Goal: Task Accomplishment & Management: Use online tool/utility

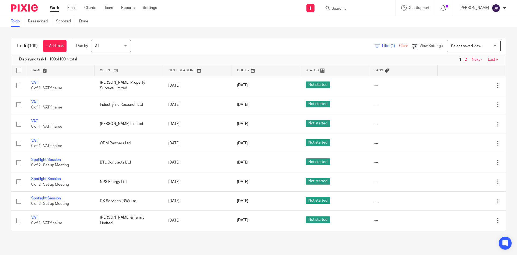
scroll to position [108, 0]
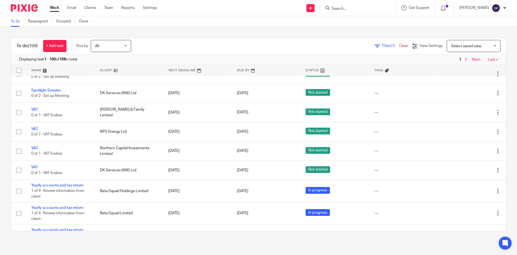
click at [348, 8] on input "Search" at bounding box center [355, 8] width 48 height 5
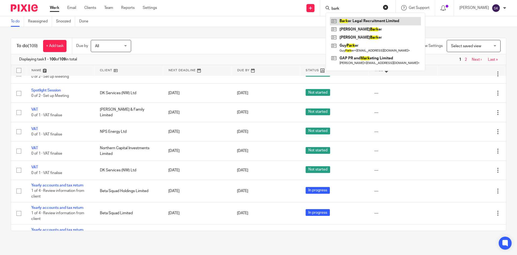
type input "bark"
click at [358, 20] on link at bounding box center [375, 21] width 91 height 8
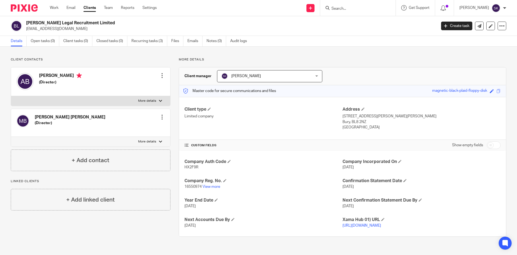
click at [493, 143] on input "checkbox" at bounding box center [494, 145] width 14 height 8
checkbox input "true"
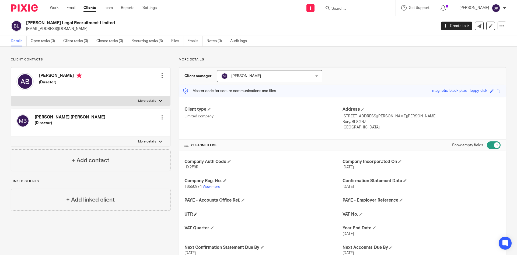
click at [198, 213] on h4 "UTR" at bounding box center [263, 214] width 158 height 6
click at [196, 213] on span at bounding box center [195, 213] width 3 height 3
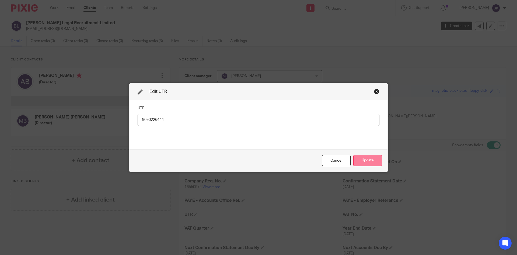
type input "9090226444"
click at [370, 158] on button "Update" at bounding box center [367, 161] width 29 height 12
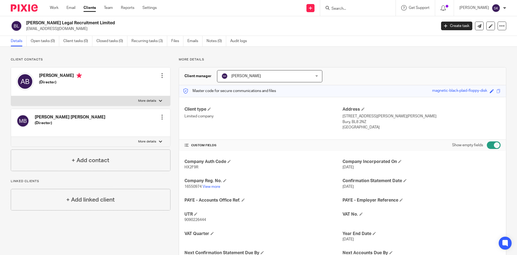
click at [186, 184] on span "16550974" at bounding box center [192, 186] width 17 height 4
copy p "16550974"
click at [189, 220] on span "9090226444" at bounding box center [195, 220] width 22 height 4
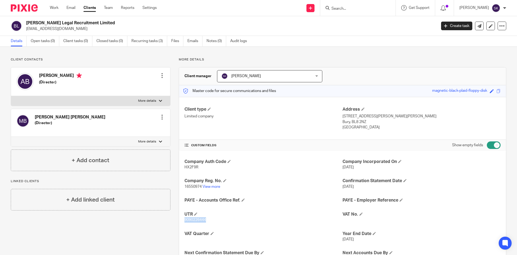
copy span "9090226444"
click at [215, 185] on link "View more" at bounding box center [212, 186] width 18 height 4
click at [55, 8] on link "Work" at bounding box center [54, 7] width 9 height 5
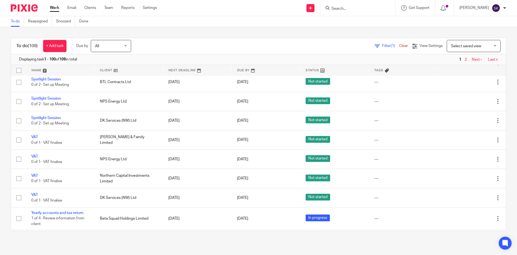
scroll to position [81, 0]
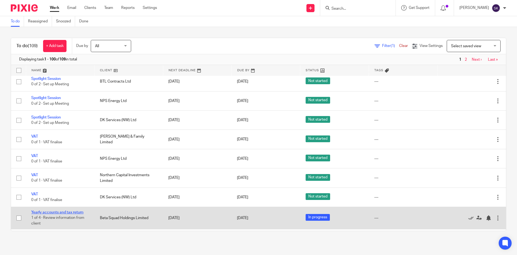
click at [67, 211] on link "Yearly accounts and tax return" at bounding box center [57, 212] width 52 height 4
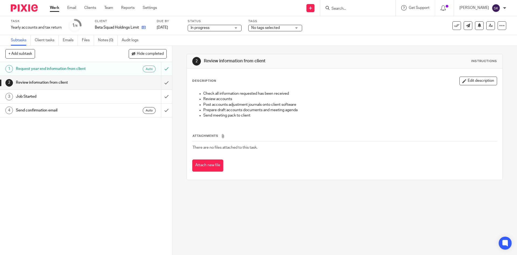
click at [144, 27] on icon at bounding box center [144, 27] width 4 height 4
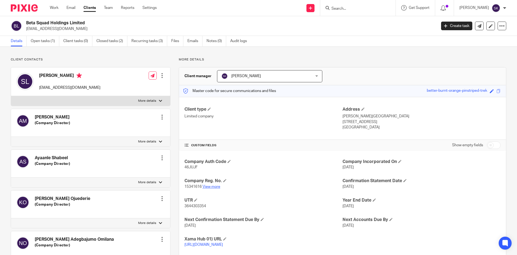
click at [214, 187] on link "View more" at bounding box center [212, 186] width 18 height 4
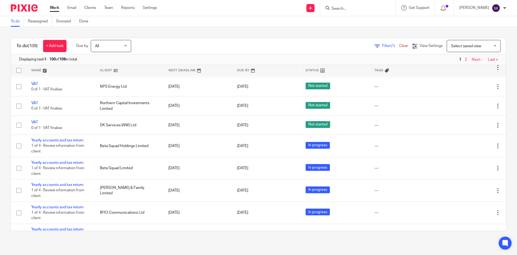
scroll to position [162, 0]
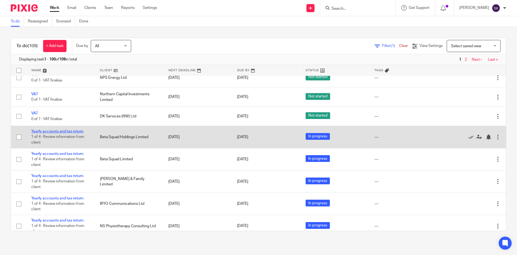
click at [56, 130] on link "Yearly accounts and tax return" at bounding box center [57, 131] width 52 height 4
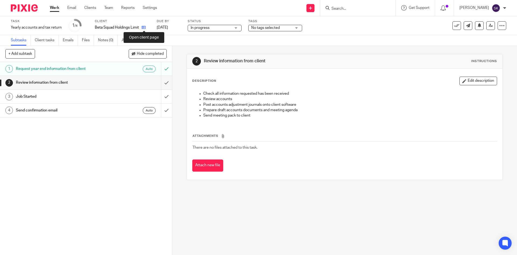
click at [145, 27] on icon at bounding box center [144, 27] width 4 height 4
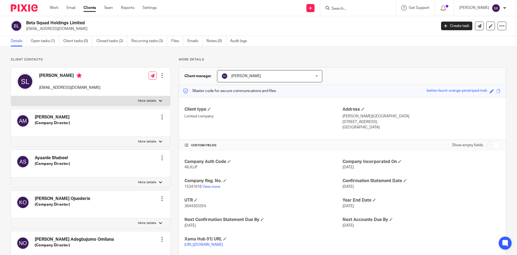
click at [194, 186] on span "15341616" at bounding box center [192, 186] width 17 height 4
copy p "15341616"
click at [188, 165] on span "46JUJF" at bounding box center [190, 167] width 13 height 4
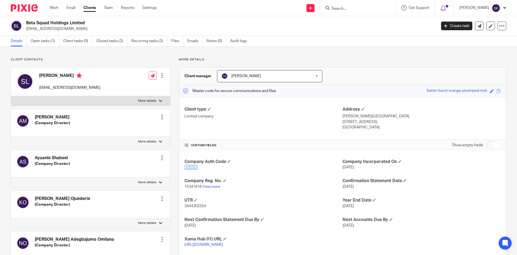
copy span "46JUJF"
click at [198, 205] on span "3644303354" at bounding box center [195, 206] width 22 height 4
copy span "3644303354"
click at [206, 186] on link "View more" at bounding box center [212, 186] width 18 height 4
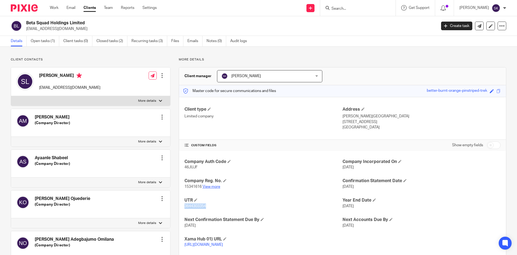
click at [209, 186] on link "View more" at bounding box center [212, 186] width 18 height 4
